Goal: Check status: Check status

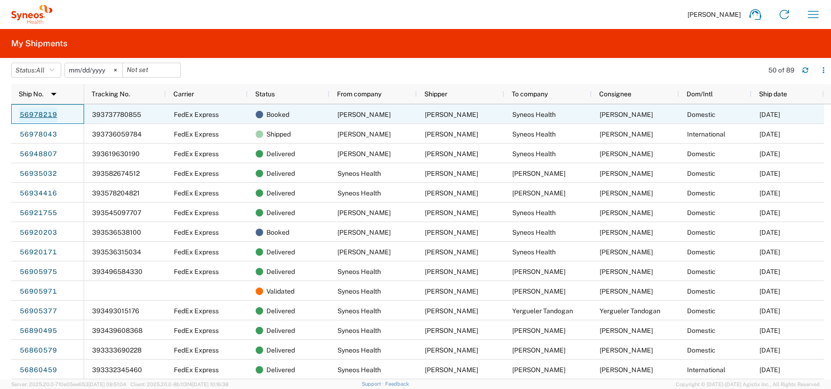
click at [38, 115] on link "56978219" at bounding box center [38, 115] width 38 height 15
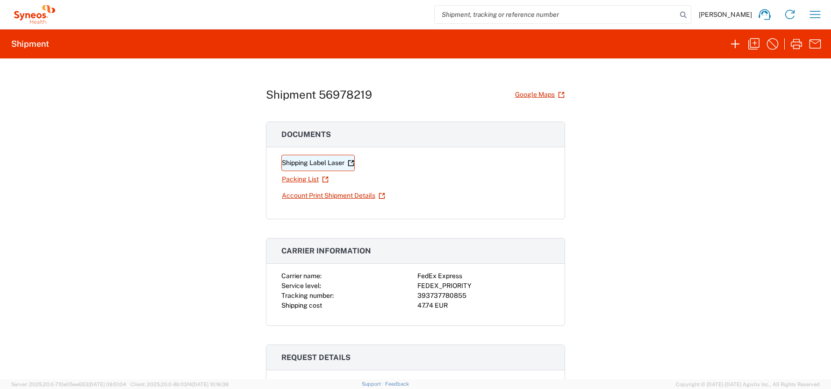
click at [323, 163] on link "Shipping Label Laser" at bounding box center [317, 163] width 73 height 16
